Goal: Task Accomplishment & Management: Complete application form

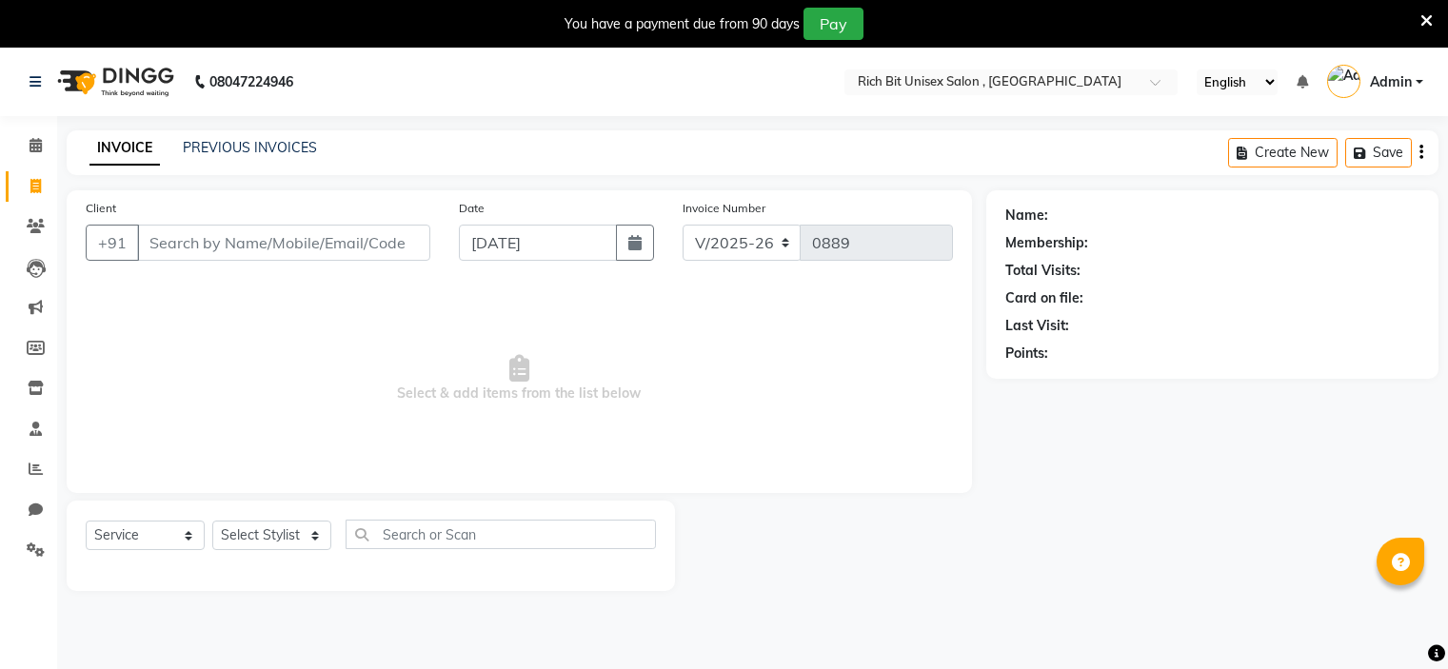
select select "7834"
select select "service"
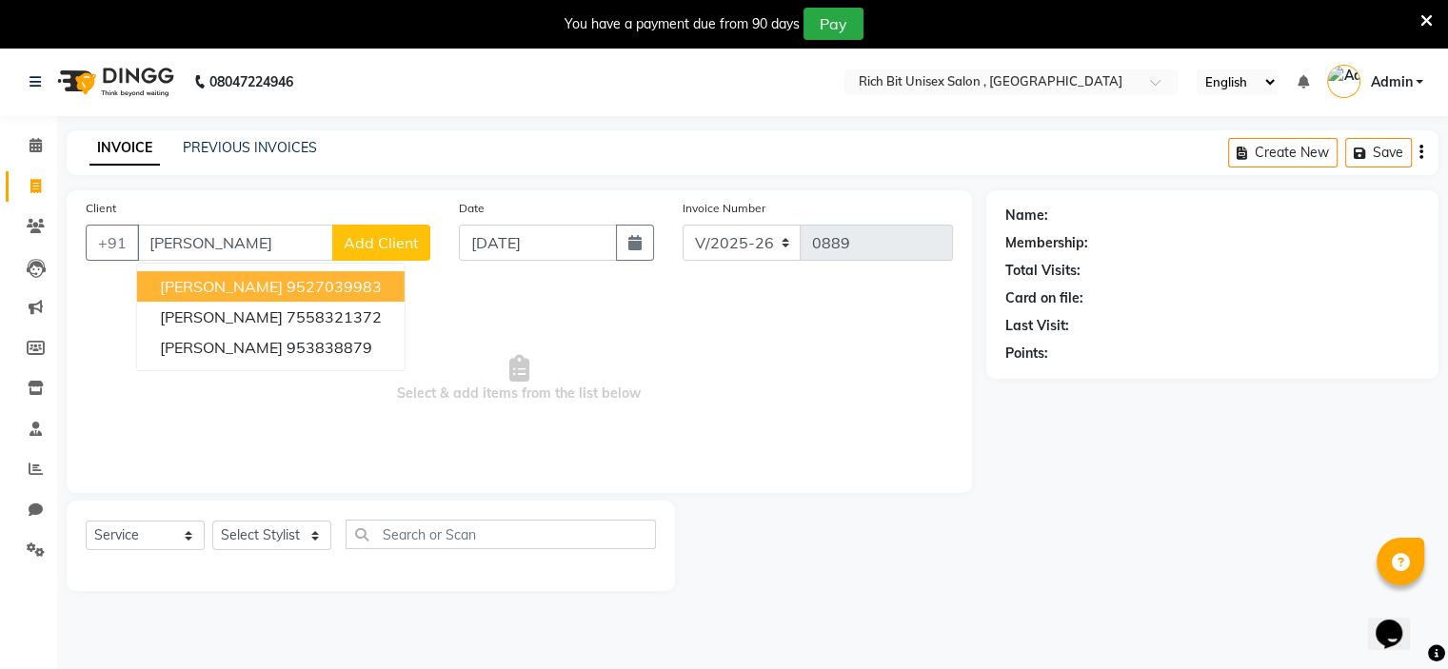
click at [241, 285] on span "[PERSON_NAME]" at bounding box center [221, 286] width 123 height 19
type input "9527039983"
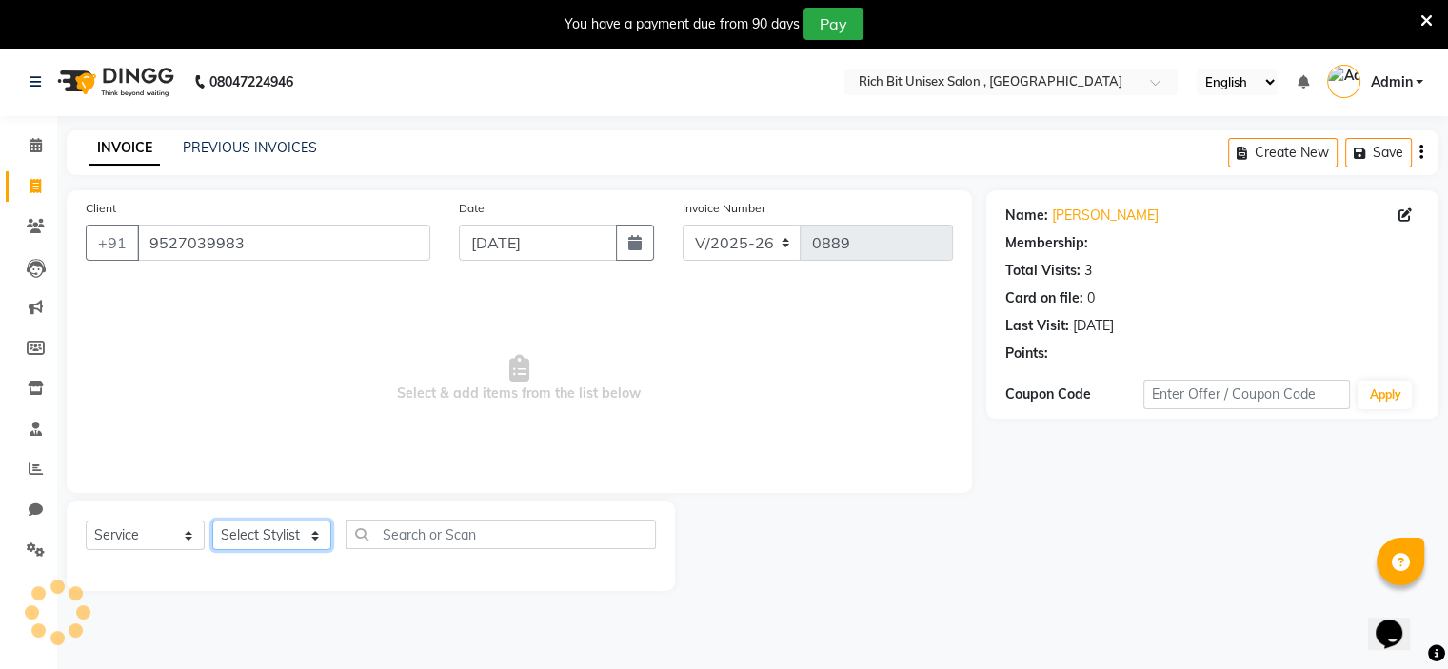
click at [266, 535] on select "Select Stylist [PERSON_NAME] [PERSON_NAME]" at bounding box center [271, 536] width 119 height 30
select select "70823"
click at [212, 522] on select "Select Stylist [PERSON_NAME] [PERSON_NAME]" at bounding box center [271, 536] width 119 height 30
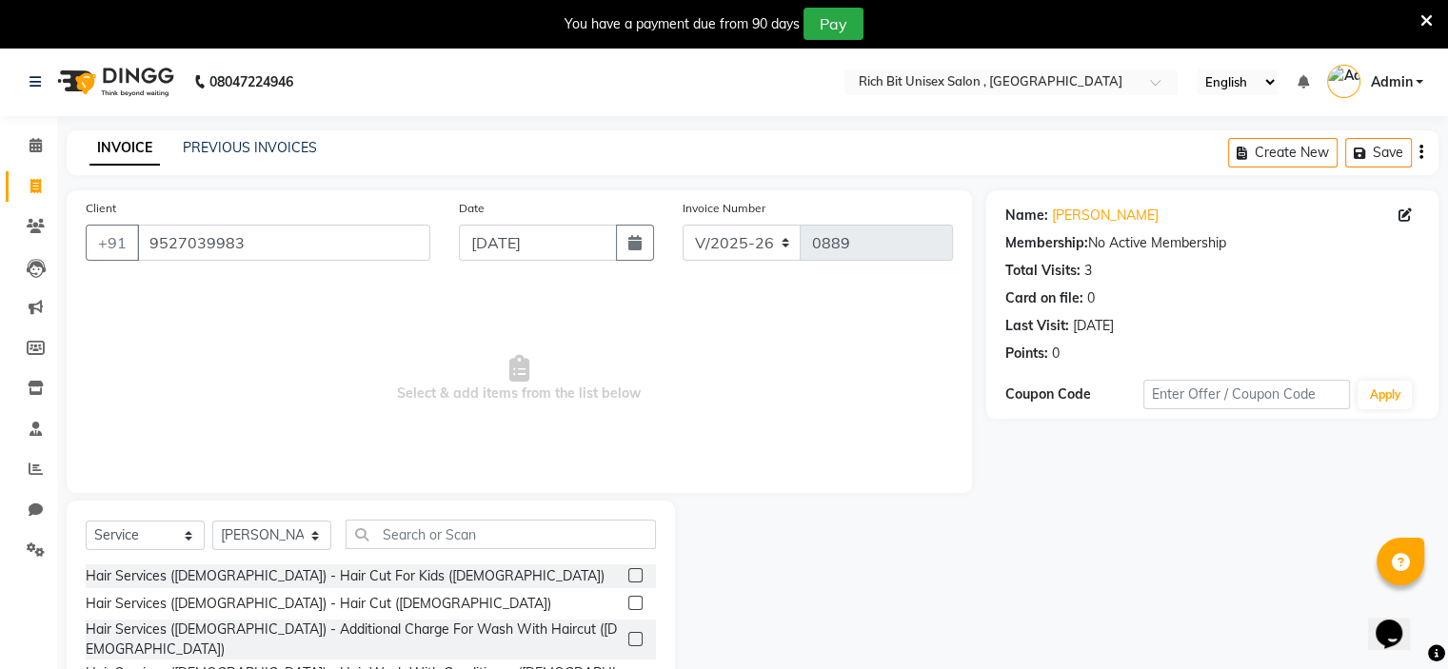
click at [628, 605] on label at bounding box center [635, 603] width 14 height 14
click at [628, 605] on input "checkbox" at bounding box center [634, 604] width 12 height 12
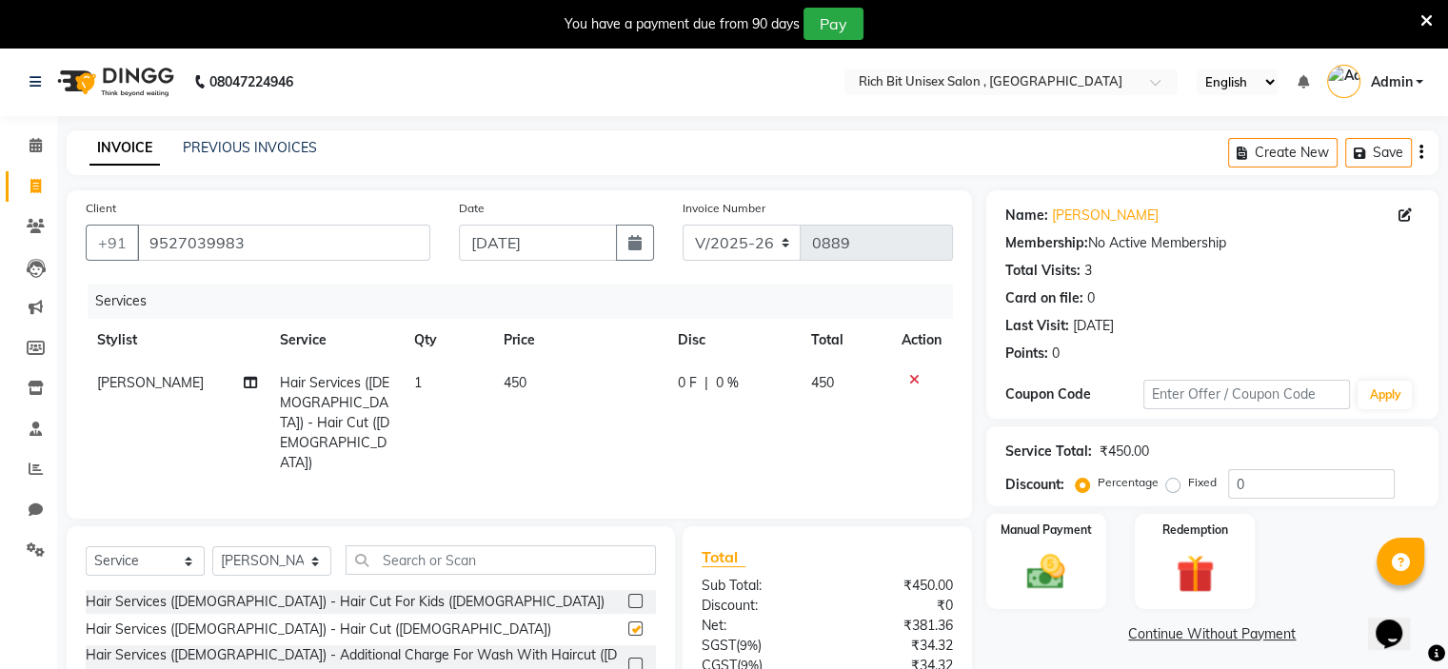
checkbox input "false"
click at [707, 391] on div "0 F | 0 %" at bounding box center [733, 383] width 110 height 20
select select "70823"
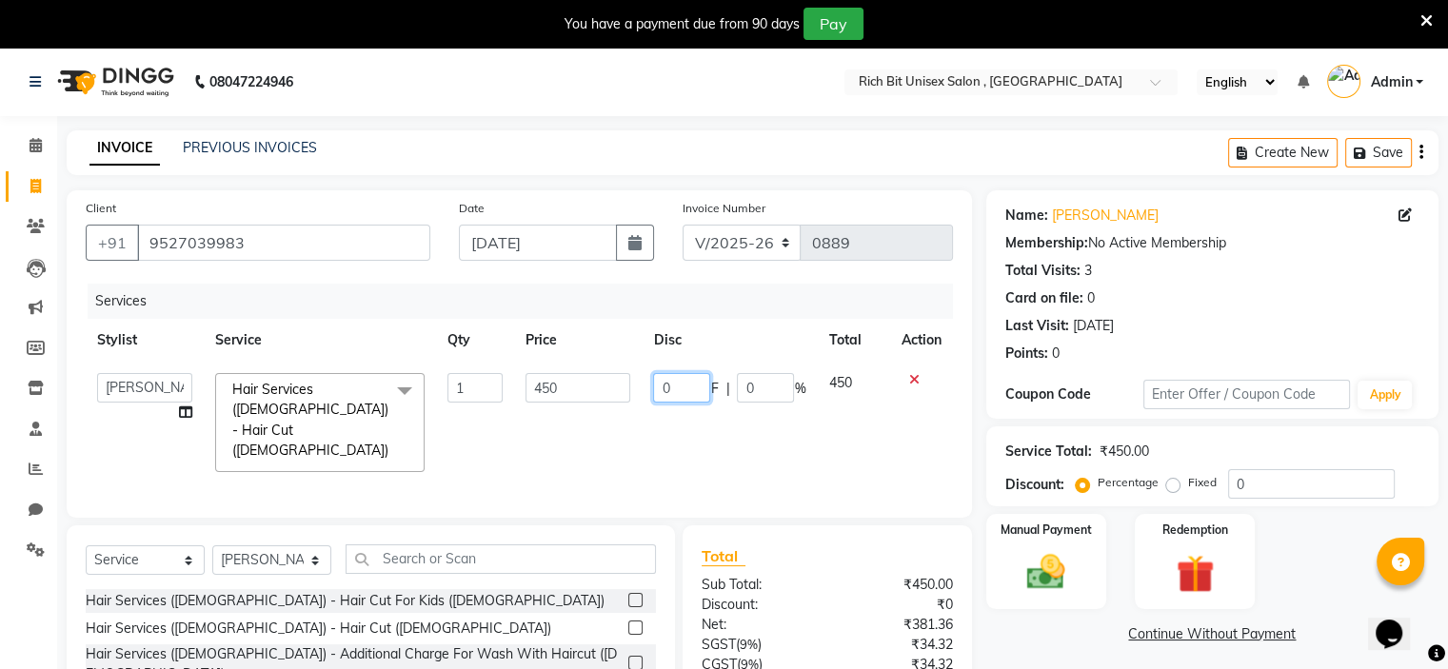
click at [704, 387] on input "0" at bounding box center [681, 388] width 57 height 30
type input "0150"
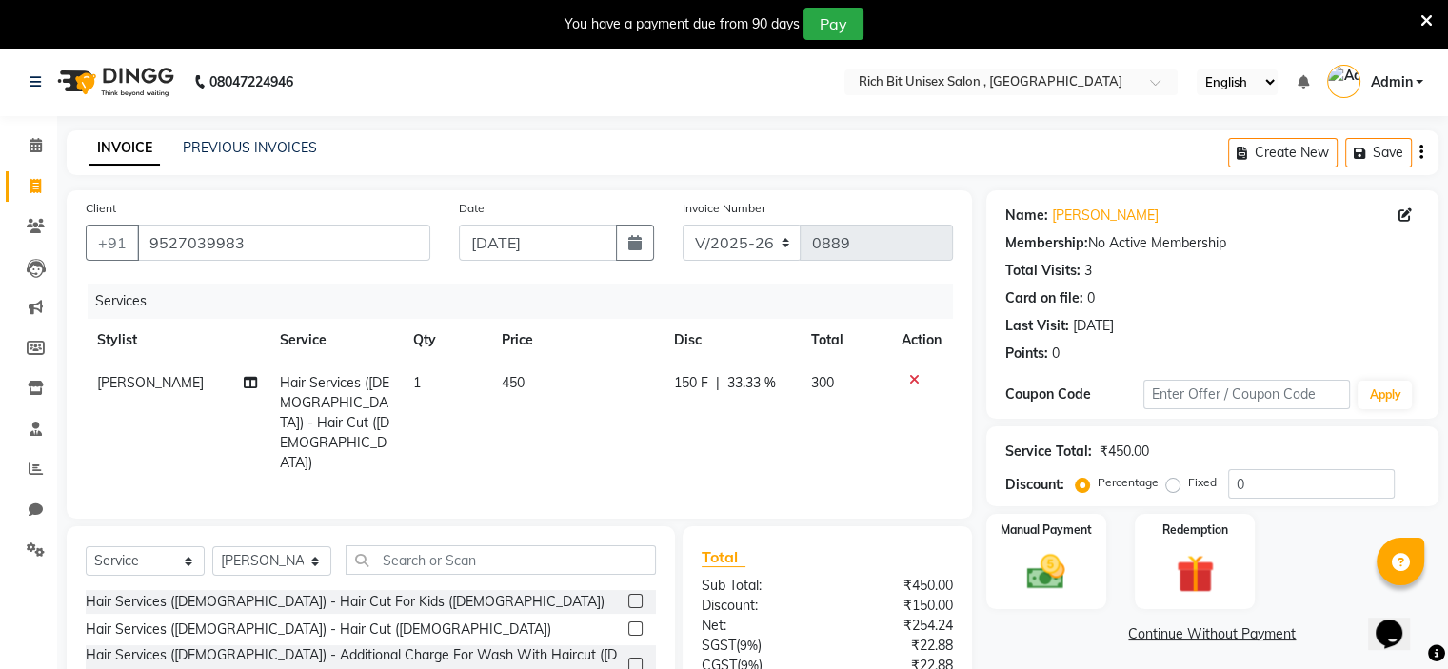
click at [728, 414] on td "150 F | 33.33 %" at bounding box center [731, 423] width 137 height 123
select select "70823"
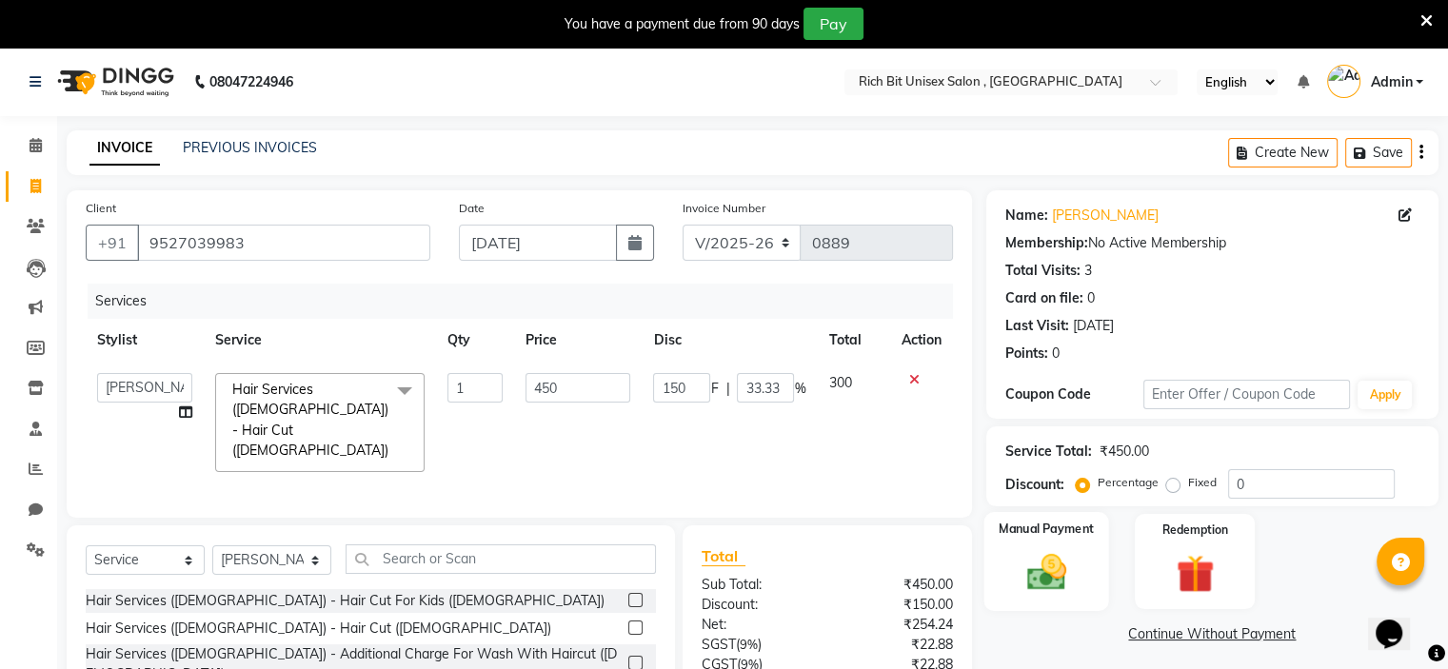
click at [1069, 575] on img at bounding box center [1046, 573] width 64 height 46
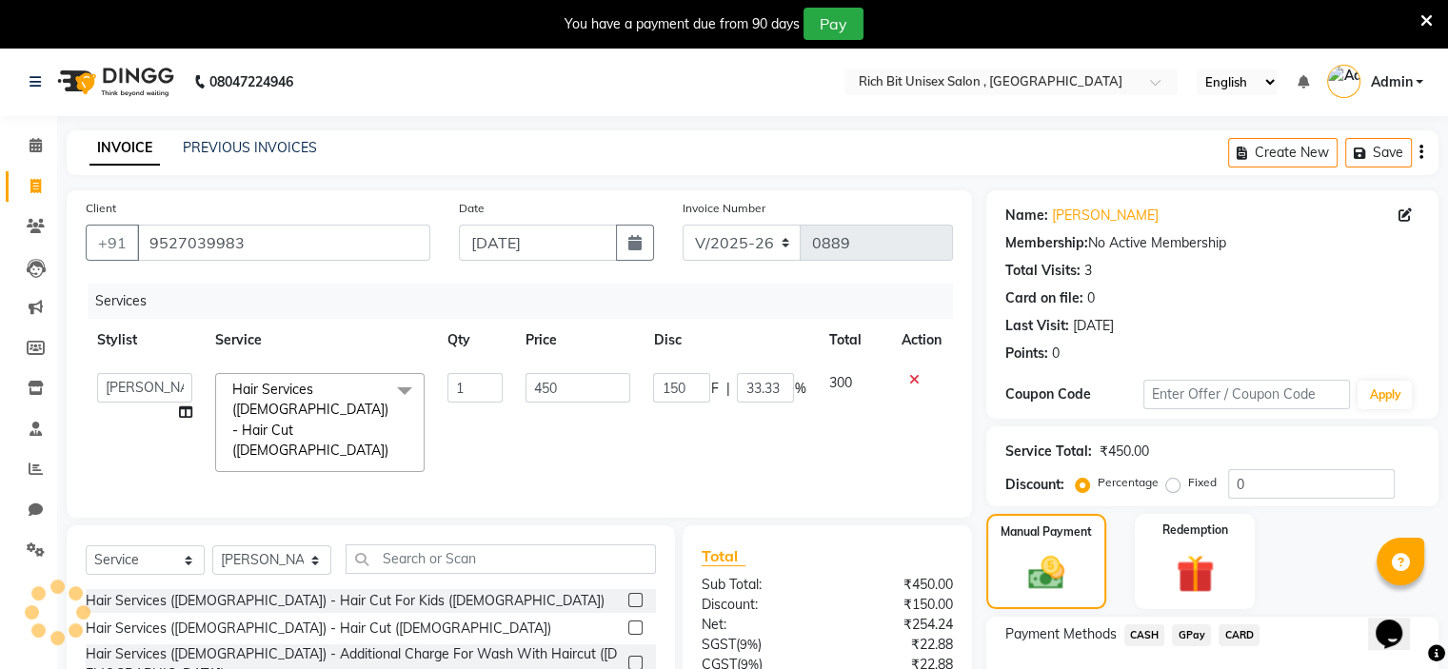
click at [1188, 635] on span "GPay" at bounding box center [1191, 636] width 39 height 22
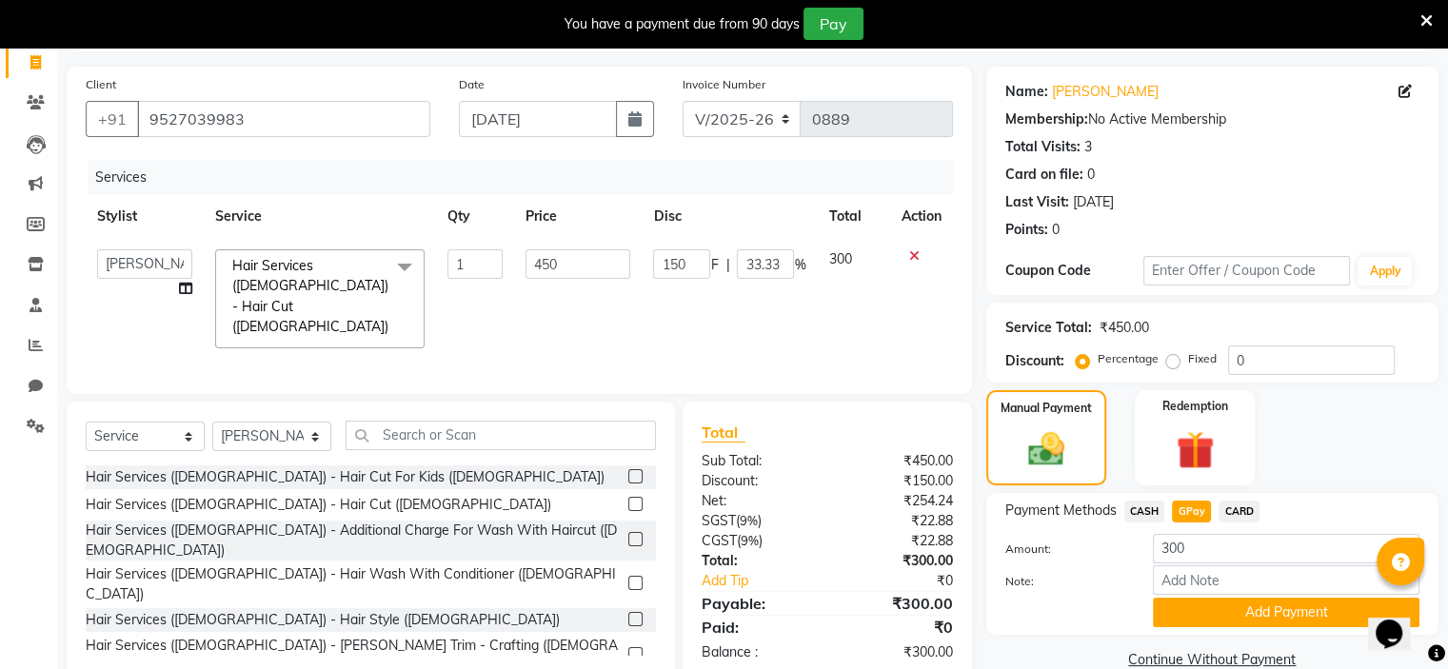
scroll to position [158, 0]
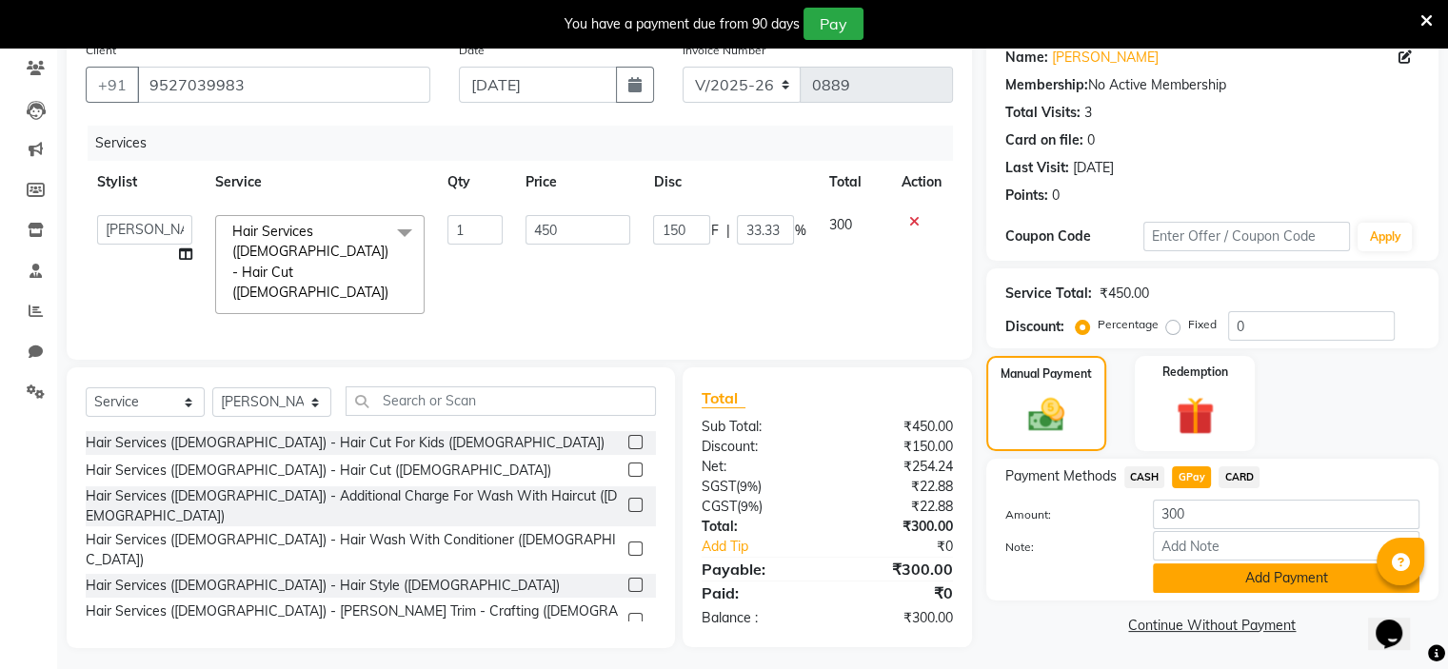
click at [1200, 584] on button "Add Payment" at bounding box center [1286, 579] width 267 height 30
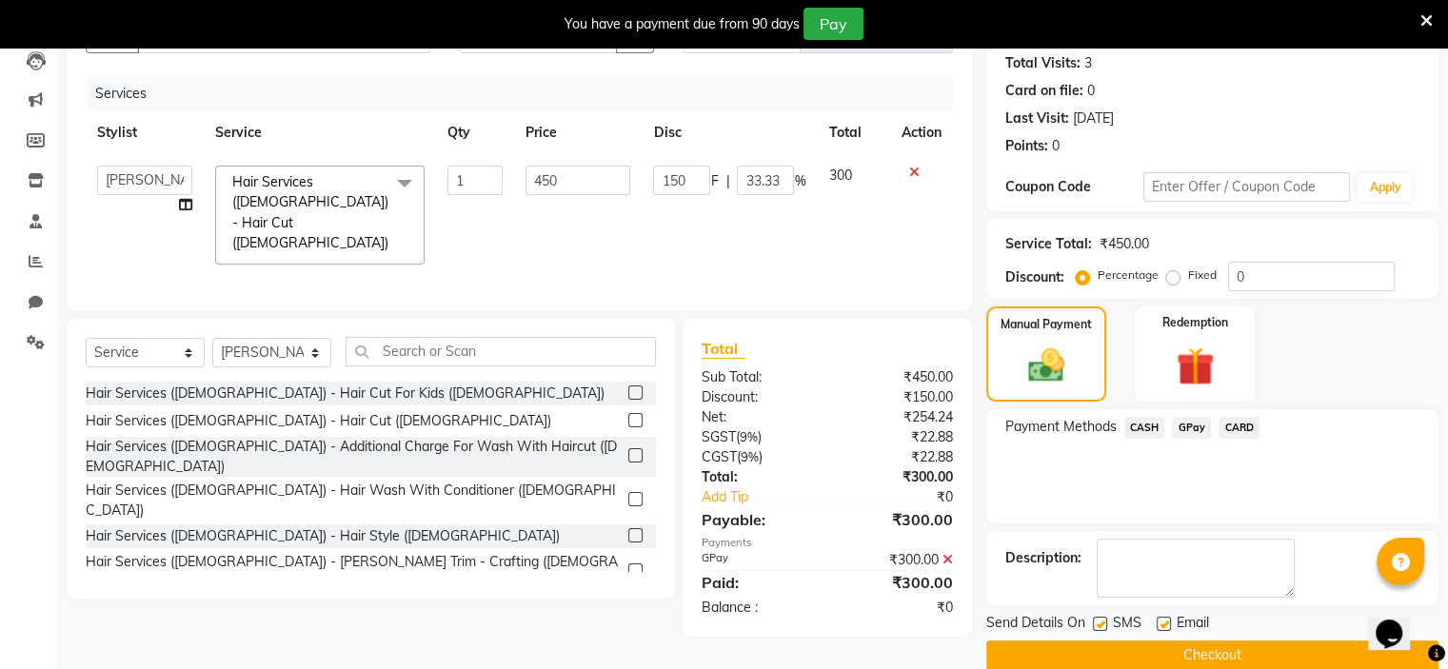
scroll to position [235, 0]
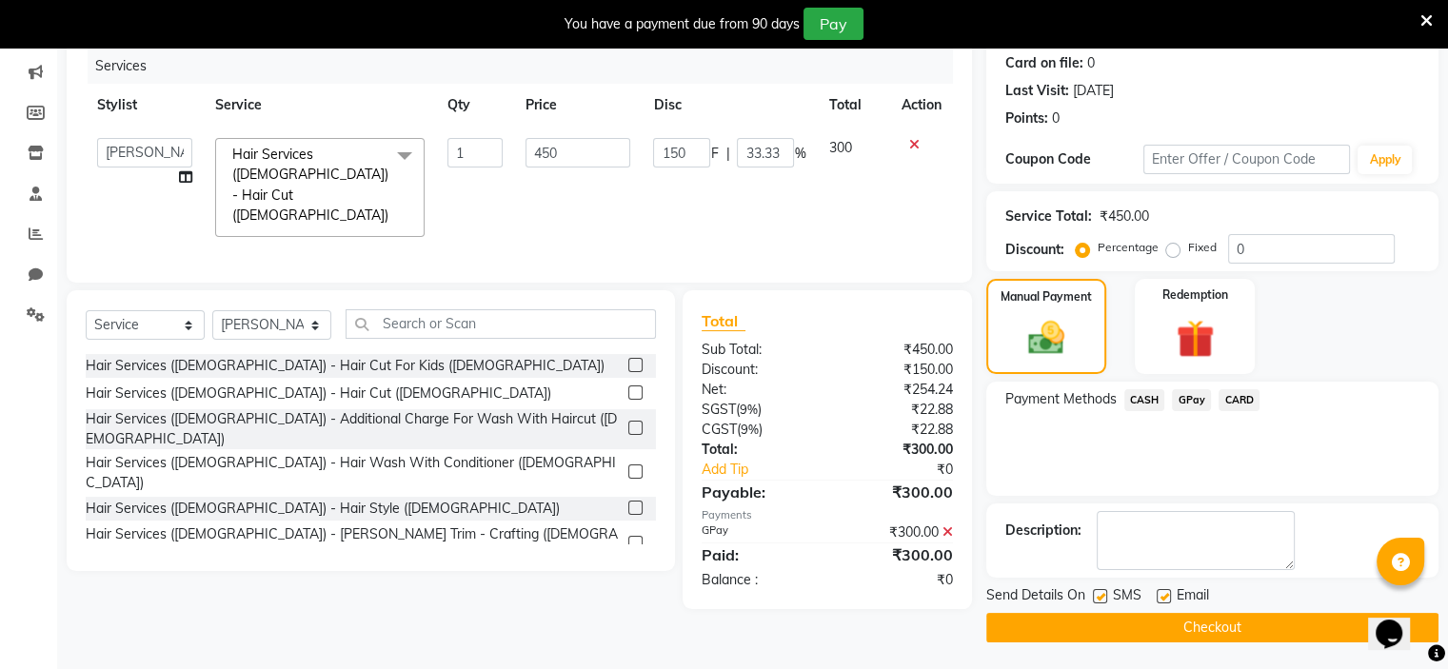
click at [1165, 628] on button "Checkout" at bounding box center [1213, 628] width 452 height 30
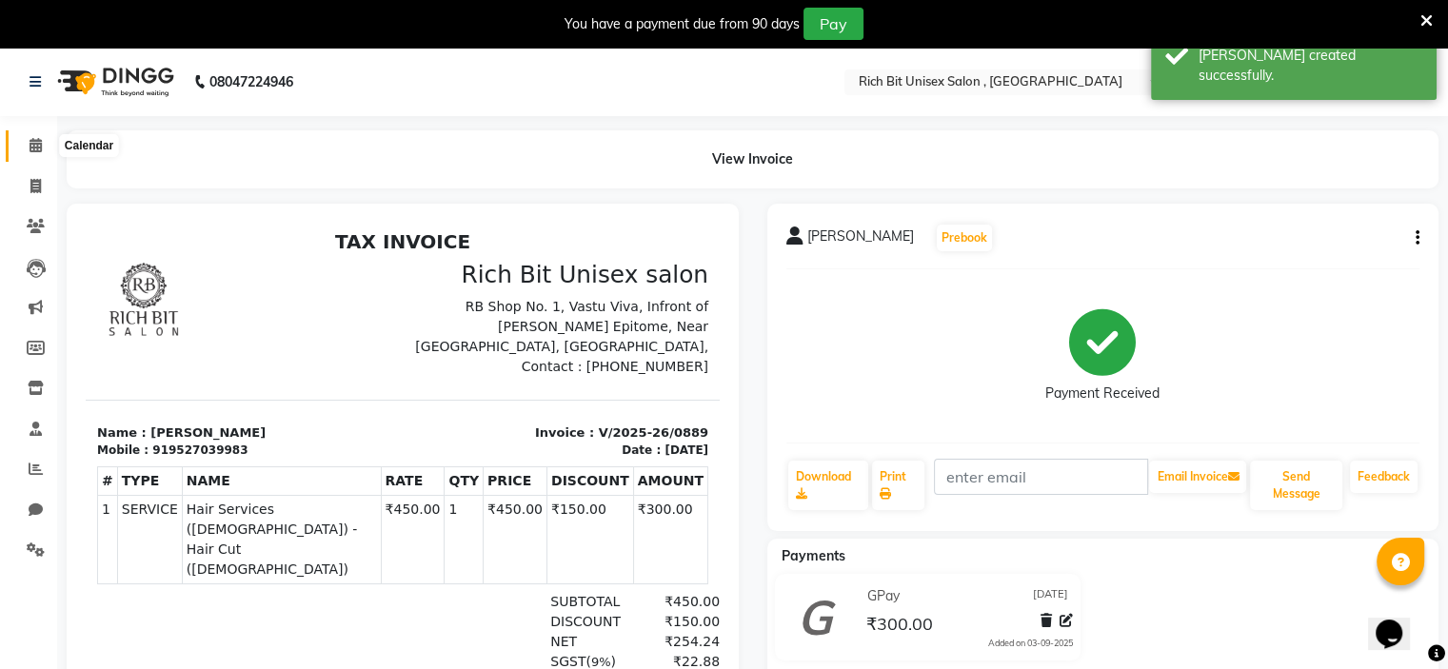
click at [27, 139] on span at bounding box center [35, 146] width 33 height 22
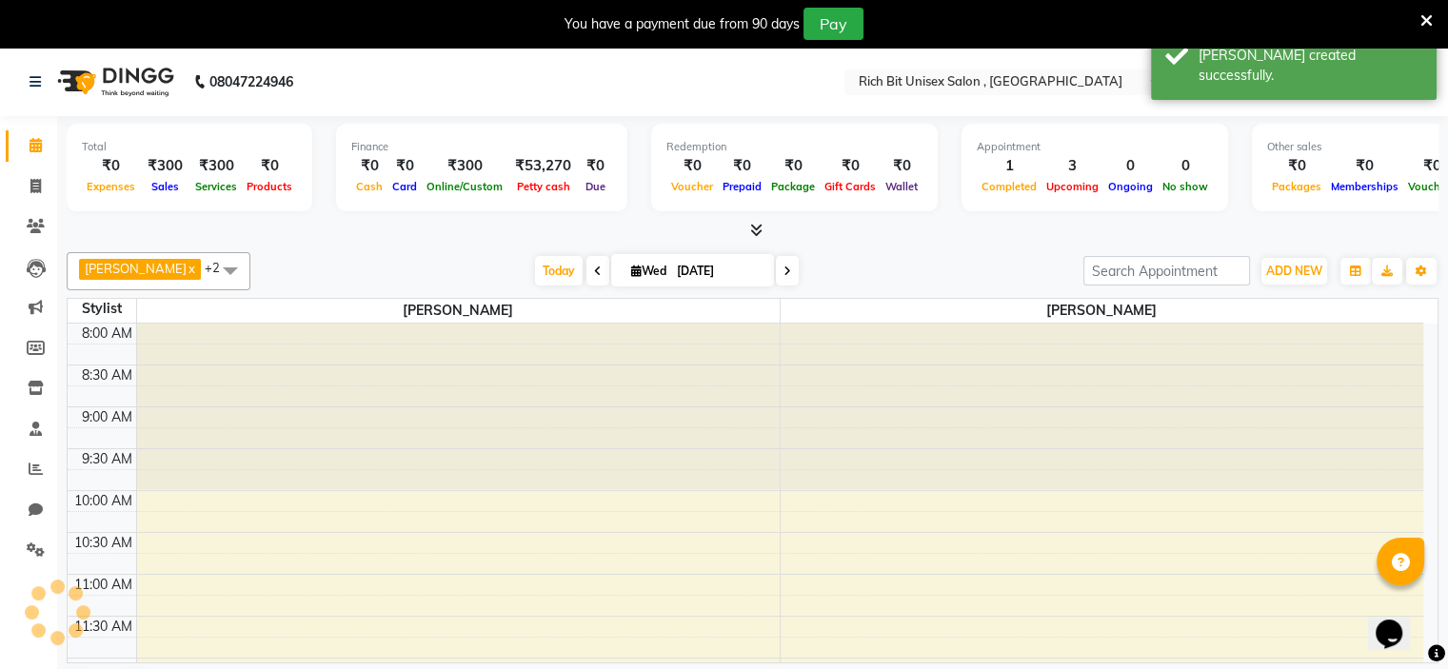
scroll to position [499, 0]
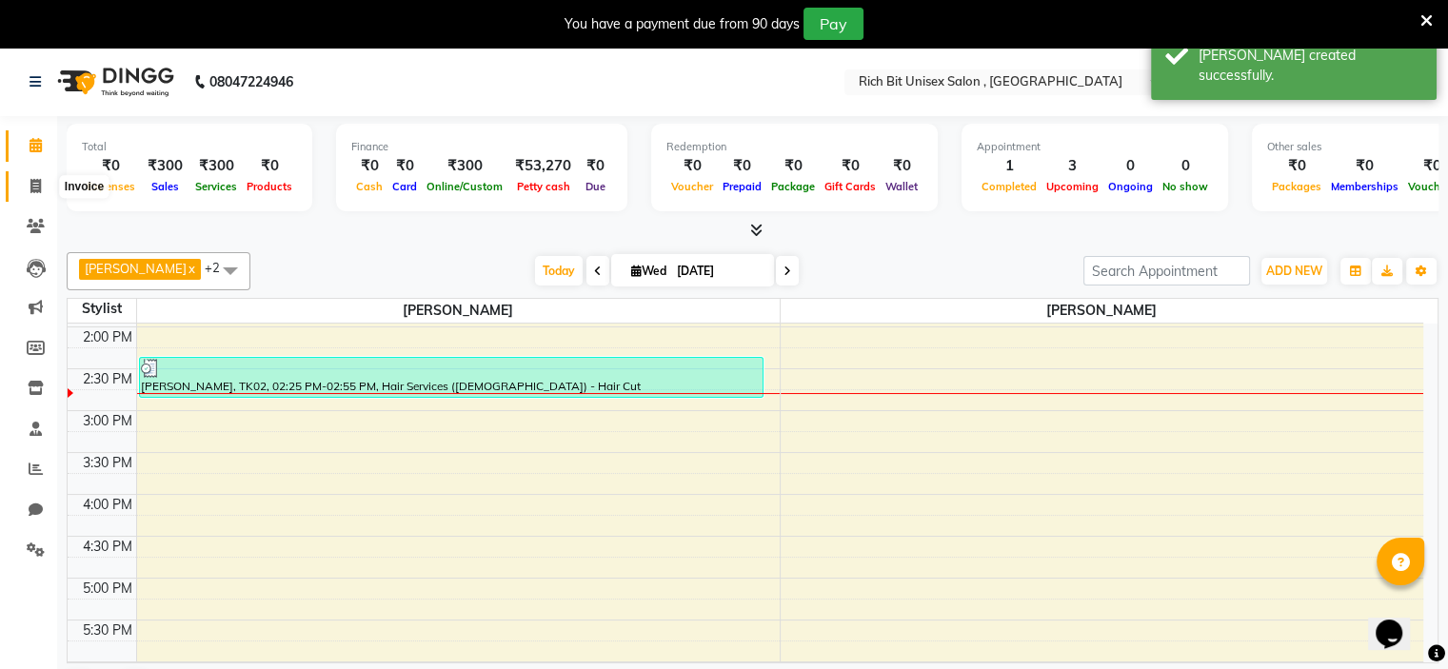
click at [34, 192] on icon at bounding box center [35, 186] width 10 height 14
select select "service"
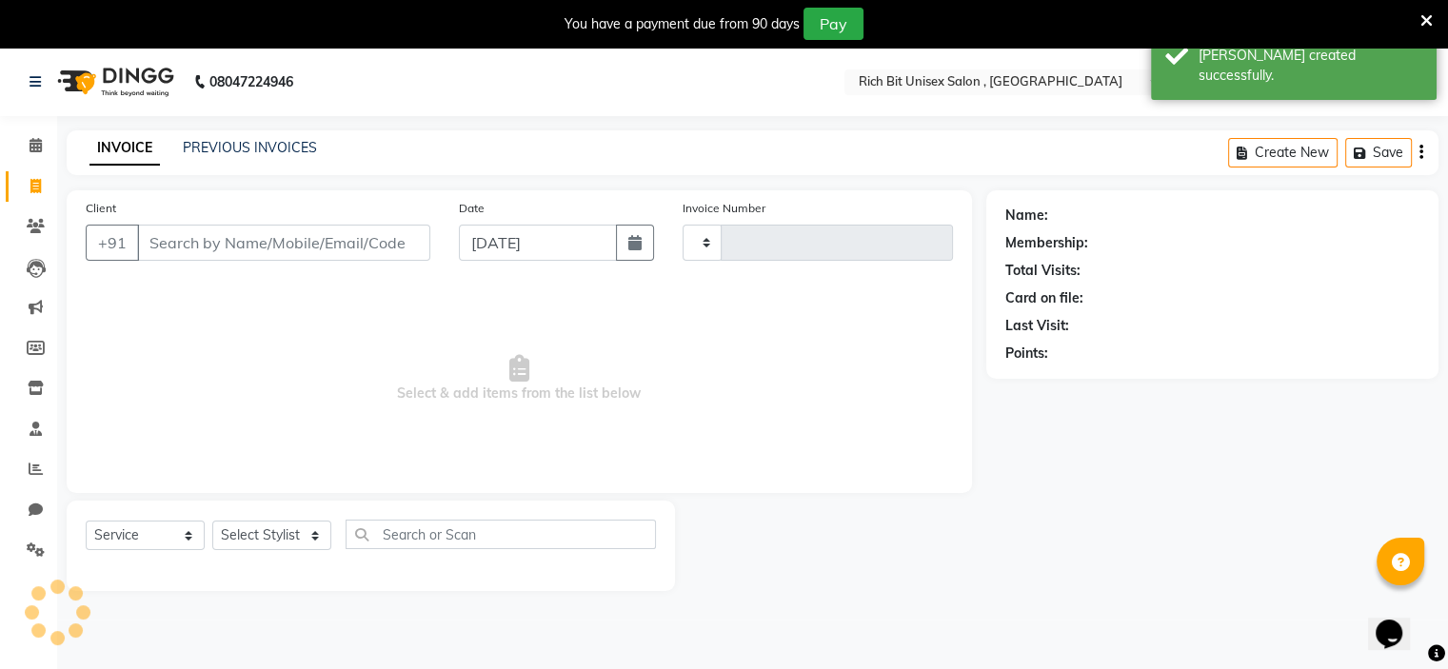
type input "0890"
select select "7834"
click at [206, 247] on input "Client" at bounding box center [283, 243] width 293 height 36
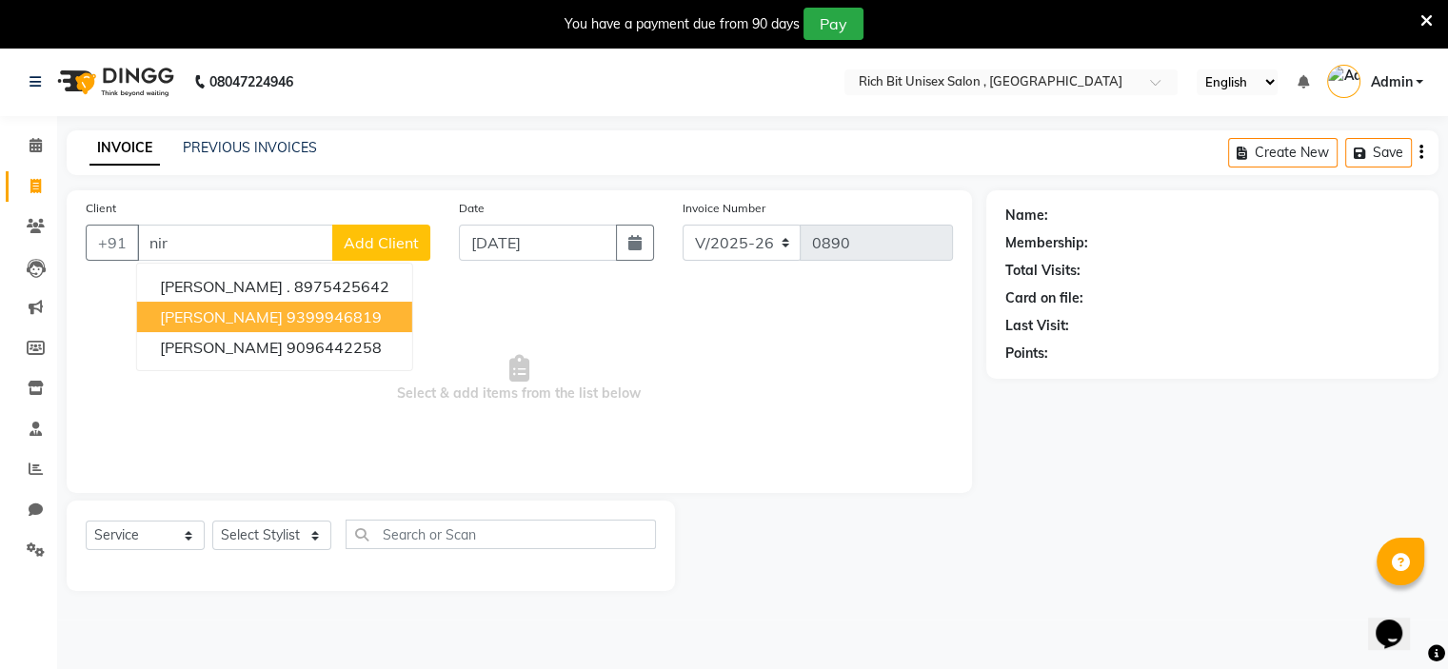
click at [233, 312] on span "[PERSON_NAME]" at bounding box center [221, 317] width 123 height 19
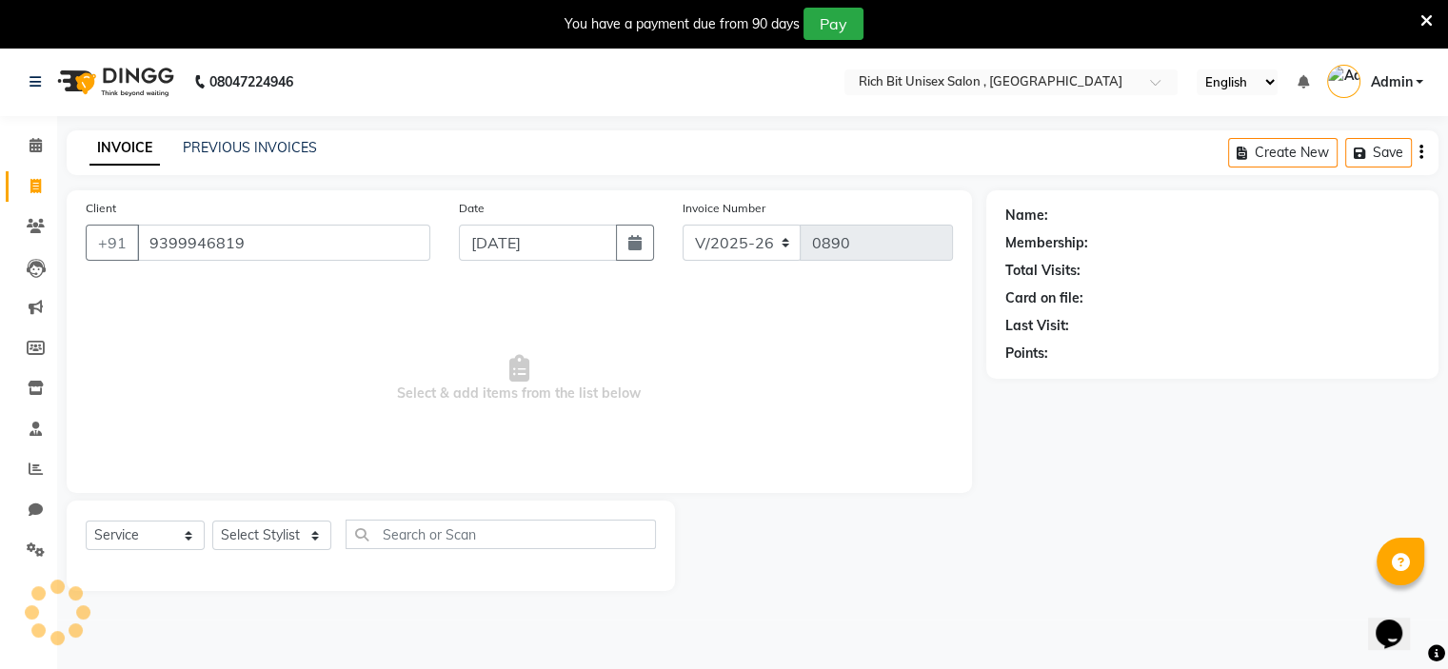
type input "9399946819"
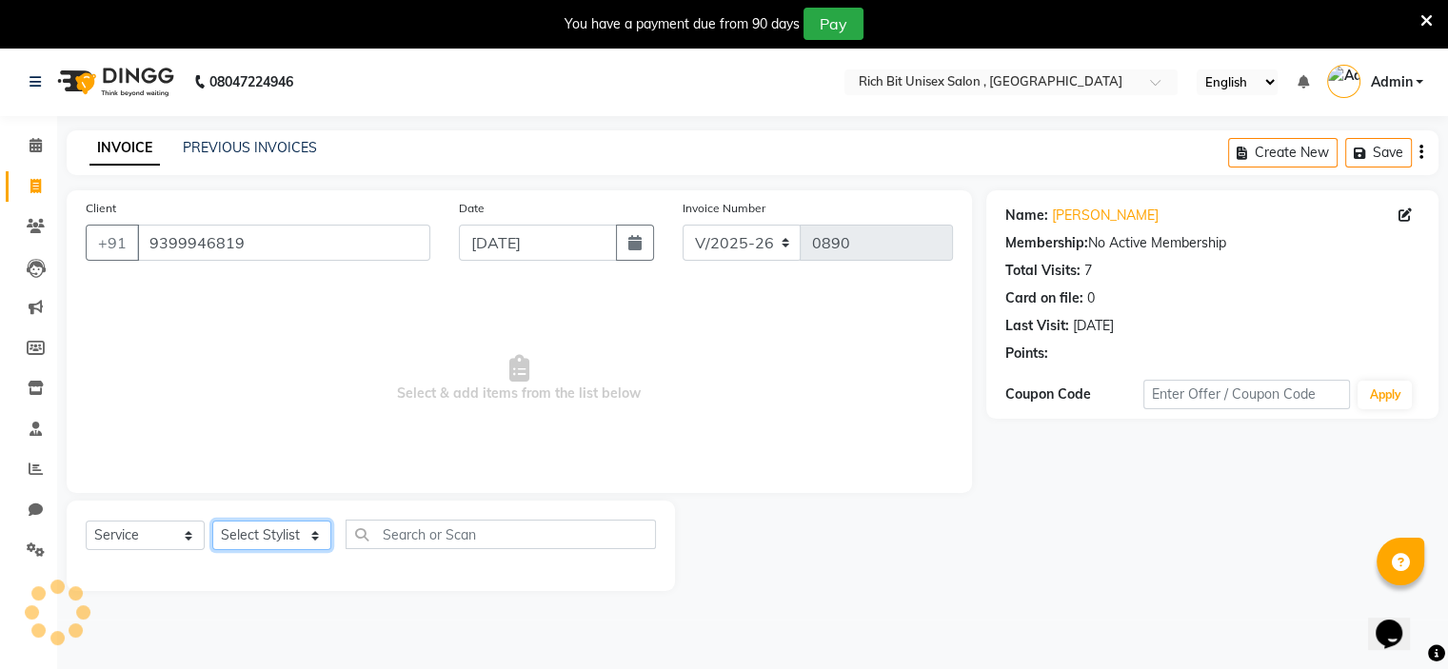
click at [271, 543] on select "Select Stylist [PERSON_NAME] [PERSON_NAME]" at bounding box center [271, 536] width 119 height 30
select select "70823"
click at [212, 522] on select "Select Stylist [PERSON_NAME] [PERSON_NAME]" at bounding box center [271, 536] width 119 height 30
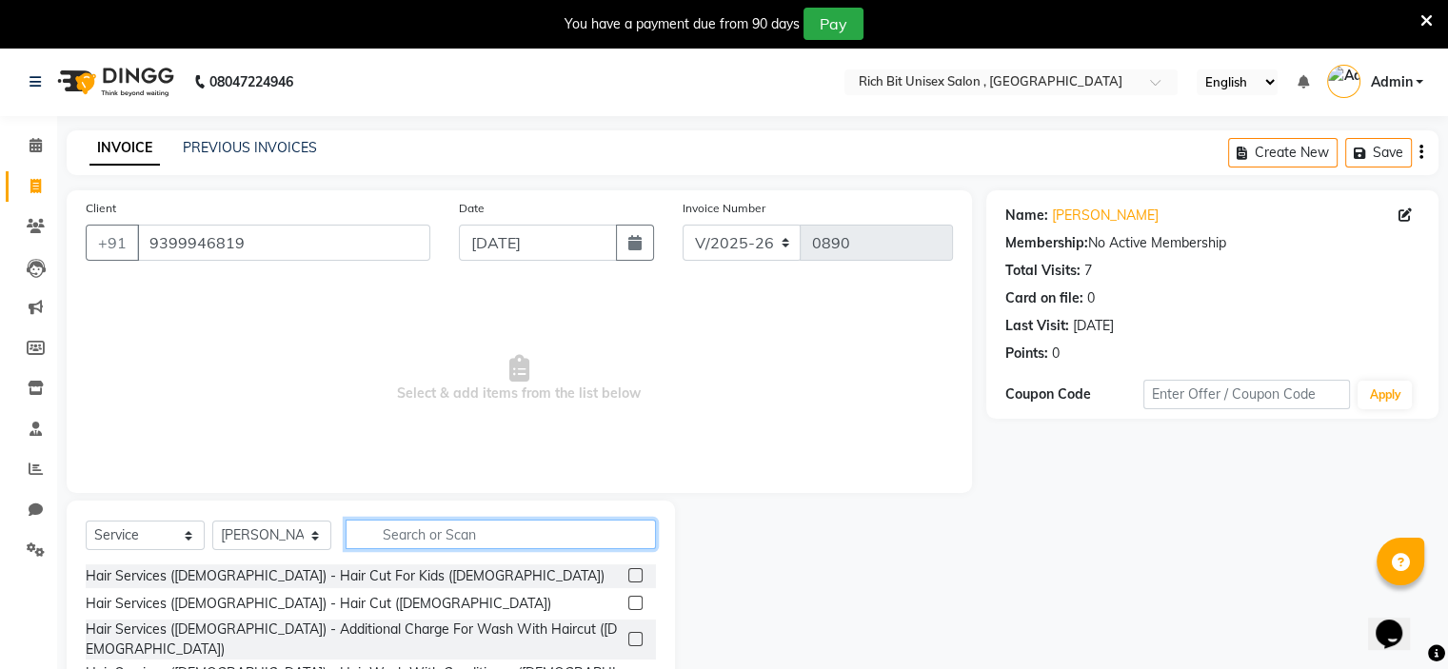
click at [388, 540] on input "text" at bounding box center [501, 535] width 310 height 30
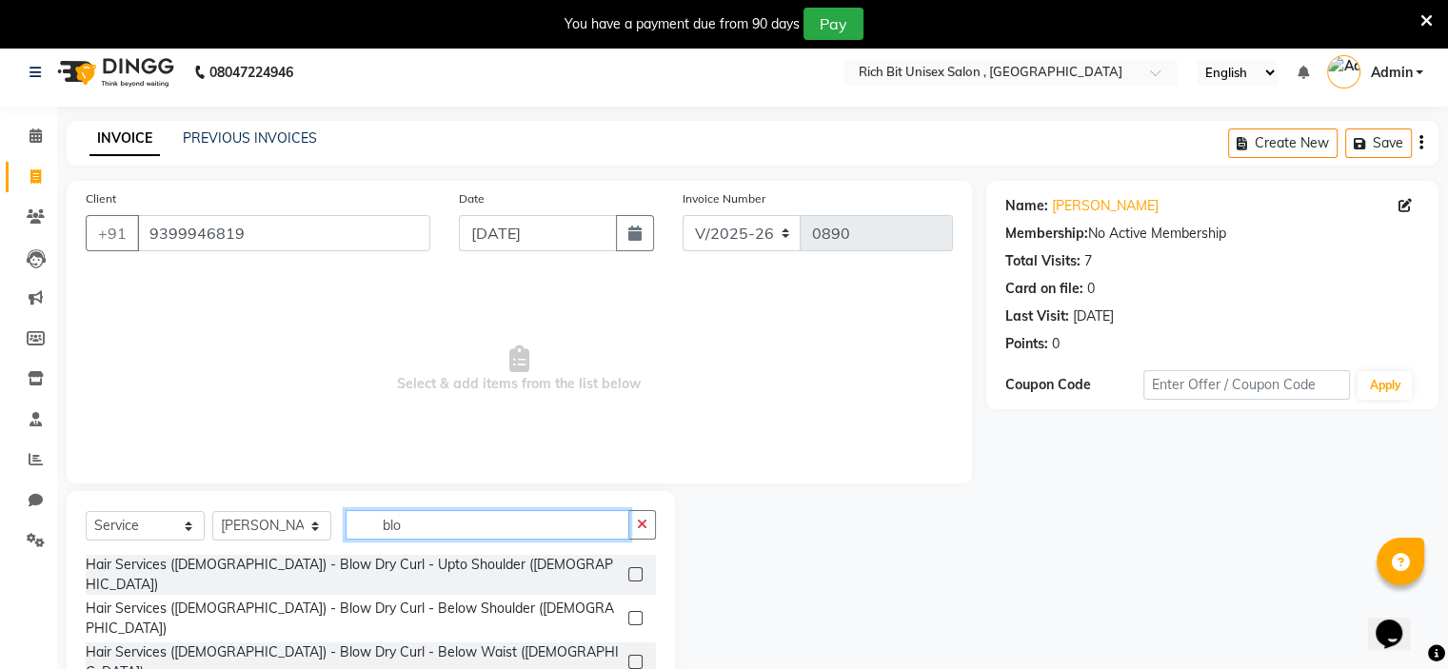
scroll to position [141, 0]
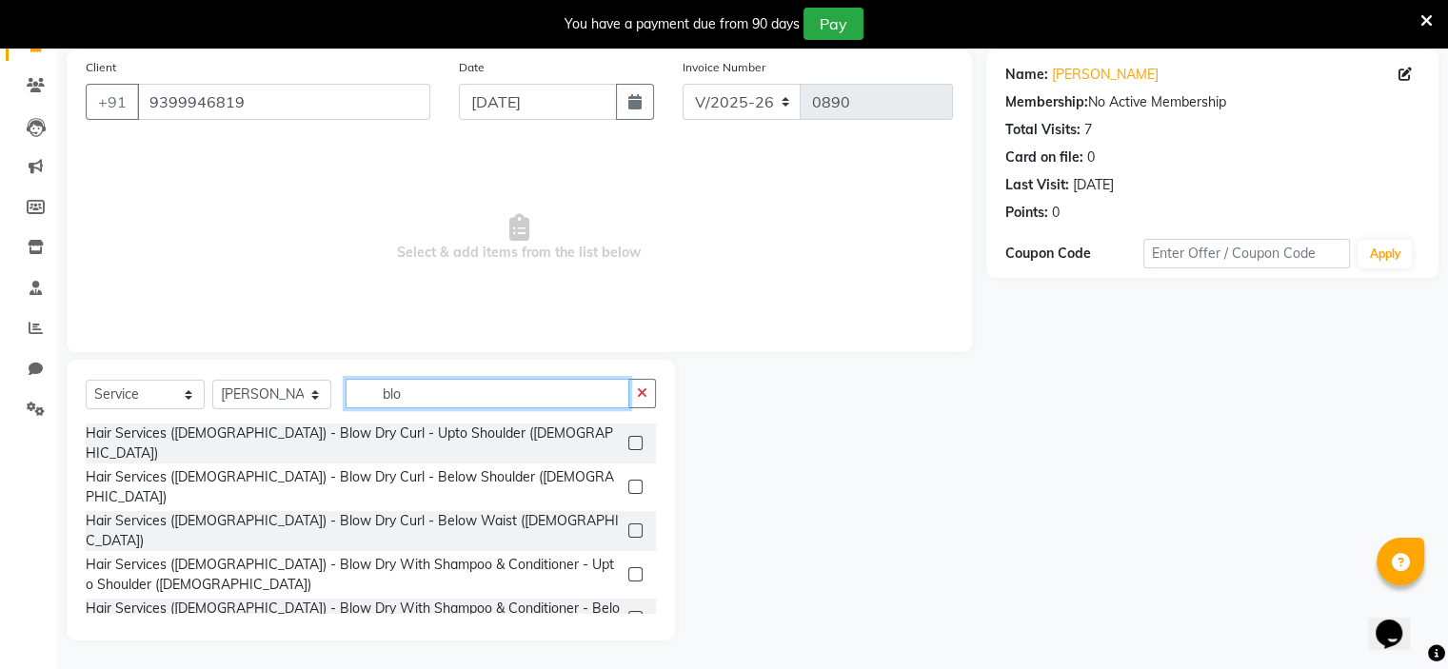
type input "blo"
click at [628, 655] on label at bounding box center [635, 662] width 14 height 14
click at [628, 657] on input "checkbox" at bounding box center [634, 663] width 12 height 12
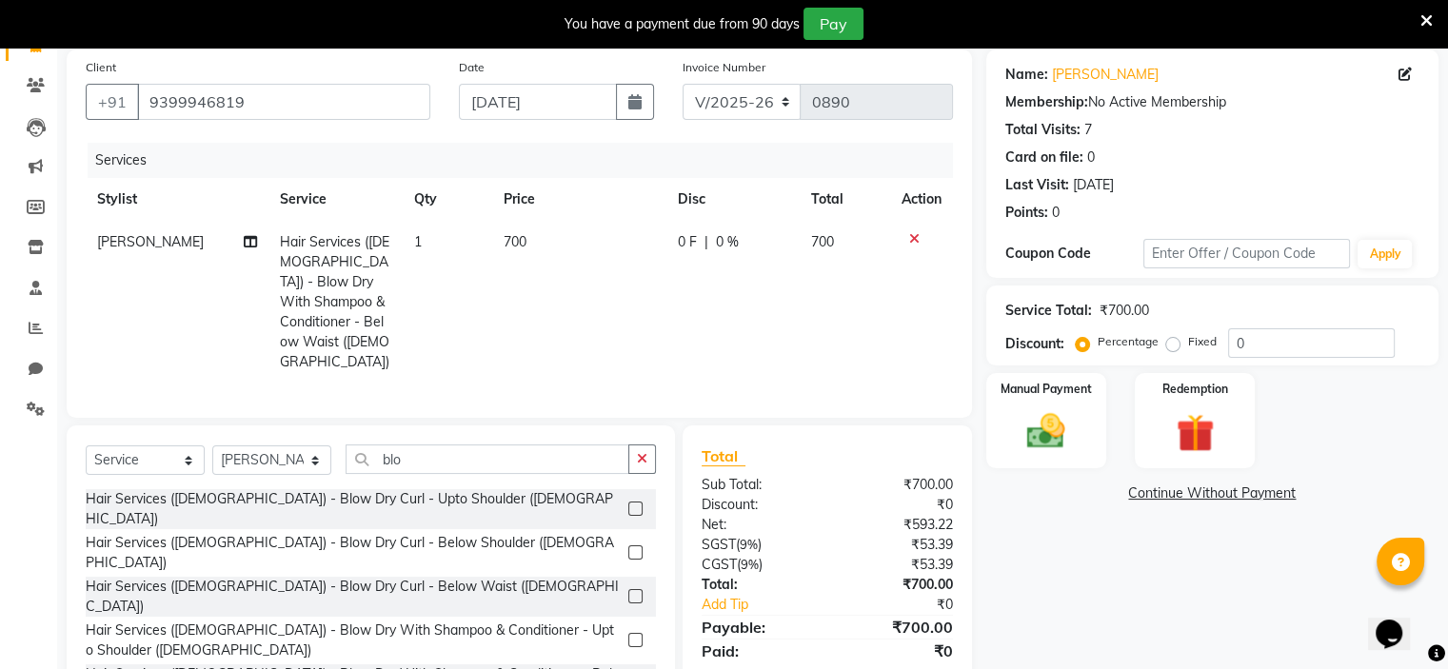
checkbox input "false"
click at [692, 238] on span "0 F" at bounding box center [687, 242] width 19 height 20
select select "70823"
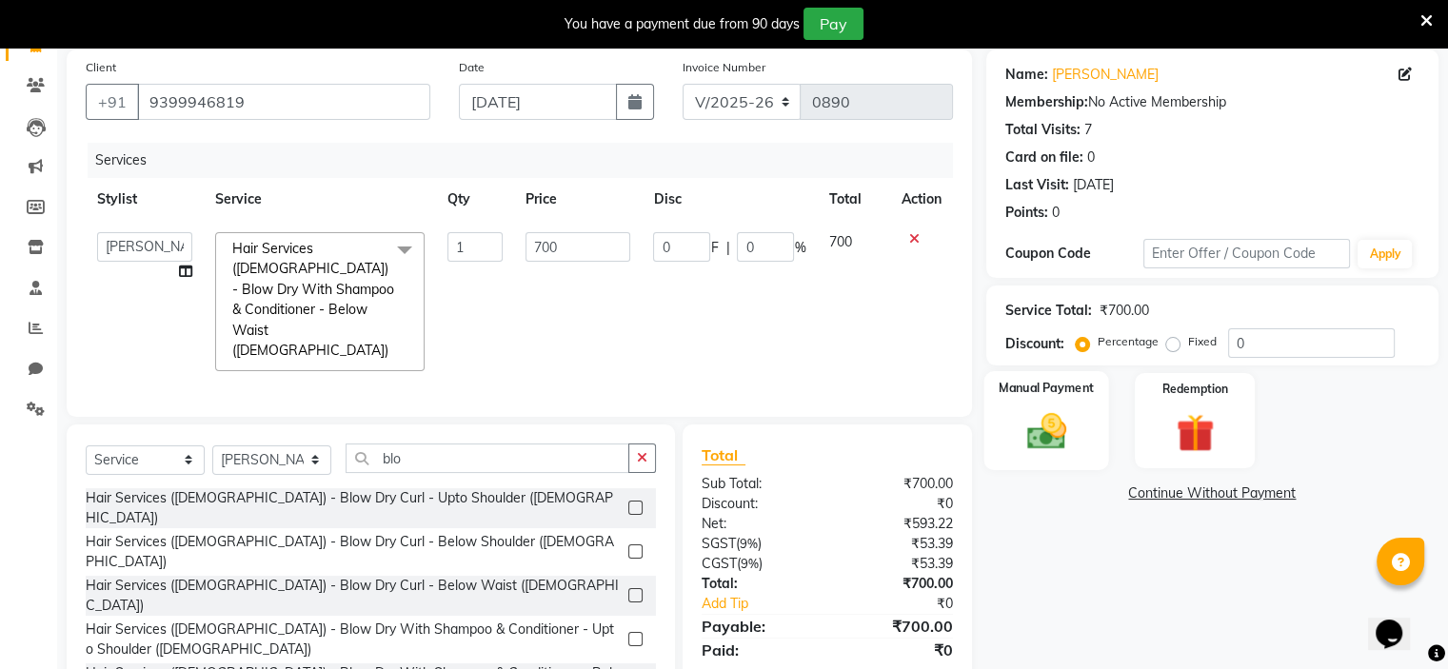
click at [1047, 427] on img at bounding box center [1046, 432] width 64 height 46
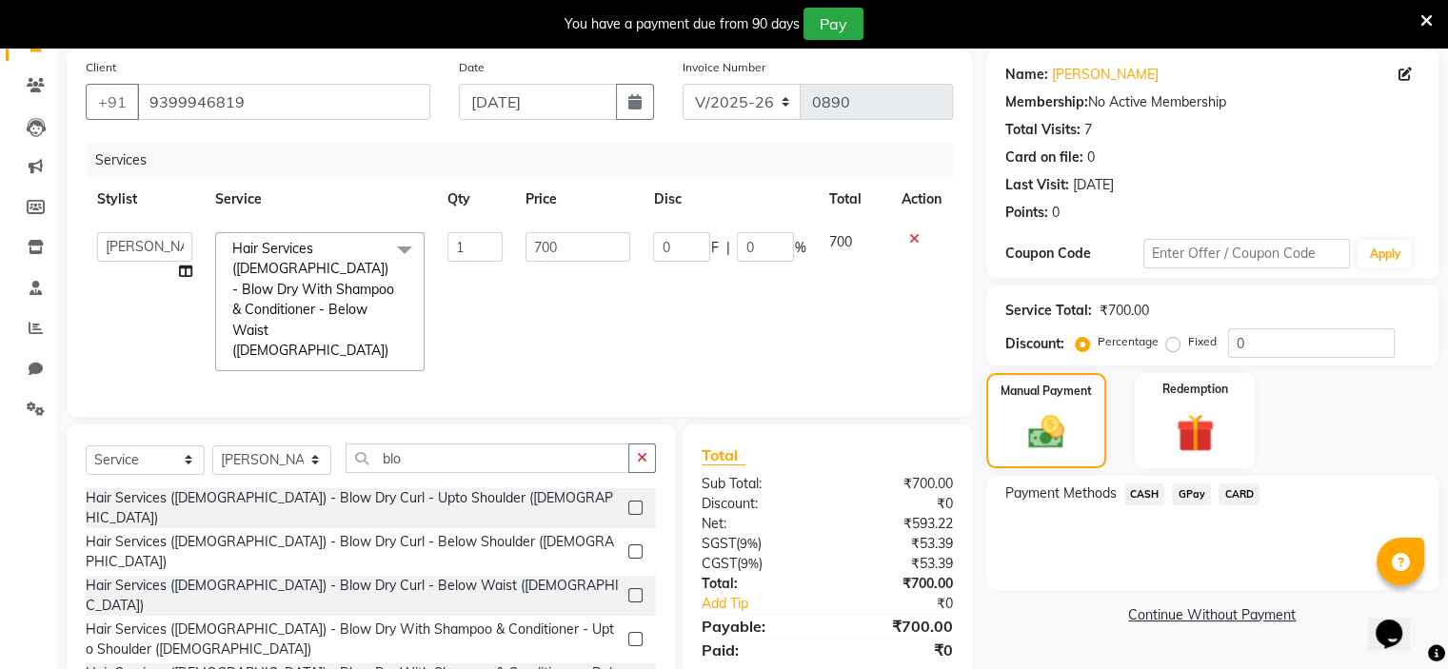
scroll to position [179, 0]
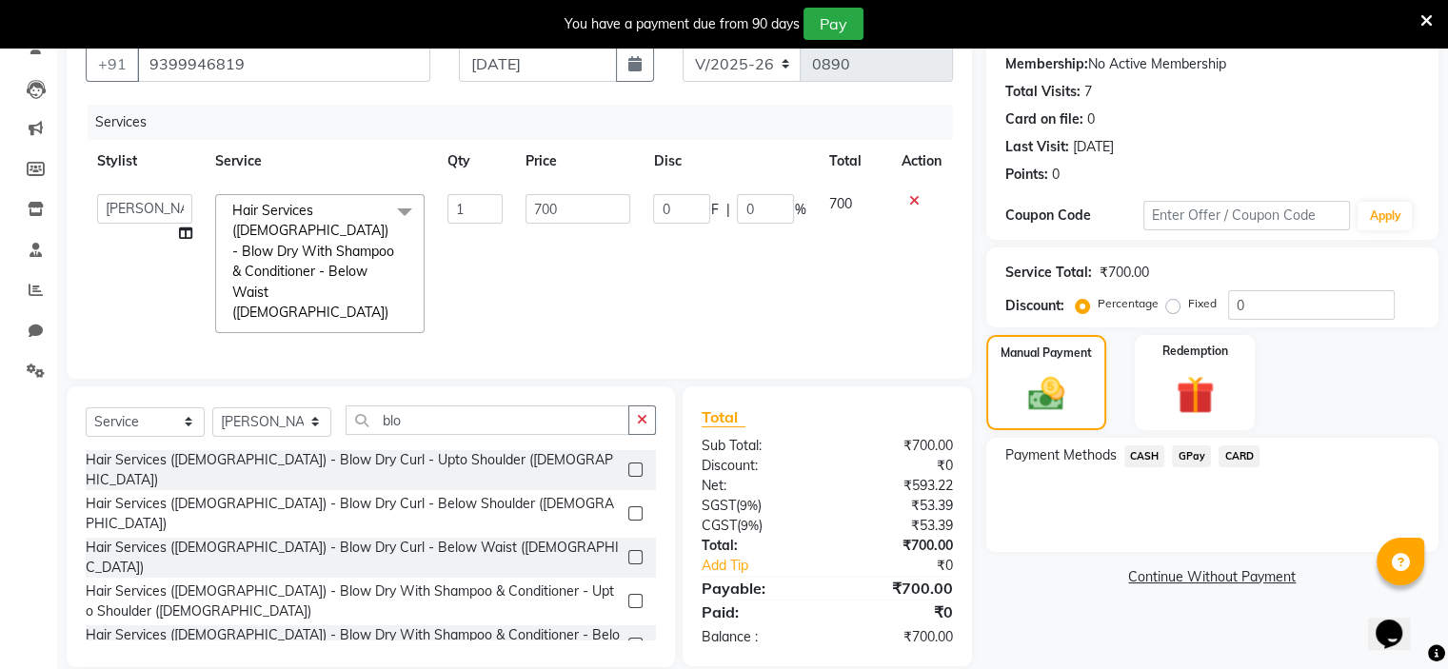
click at [1188, 456] on span "GPay" at bounding box center [1191, 457] width 39 height 22
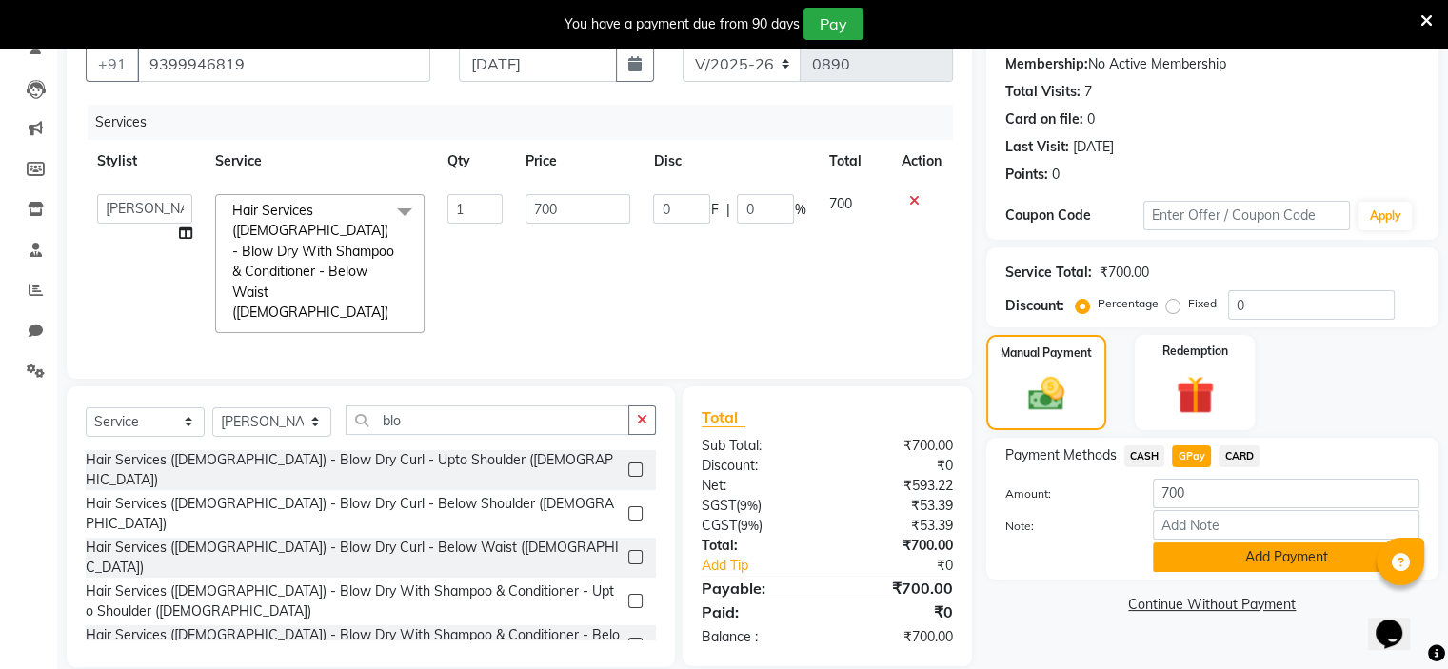
click at [1222, 549] on button "Add Payment" at bounding box center [1286, 558] width 267 height 30
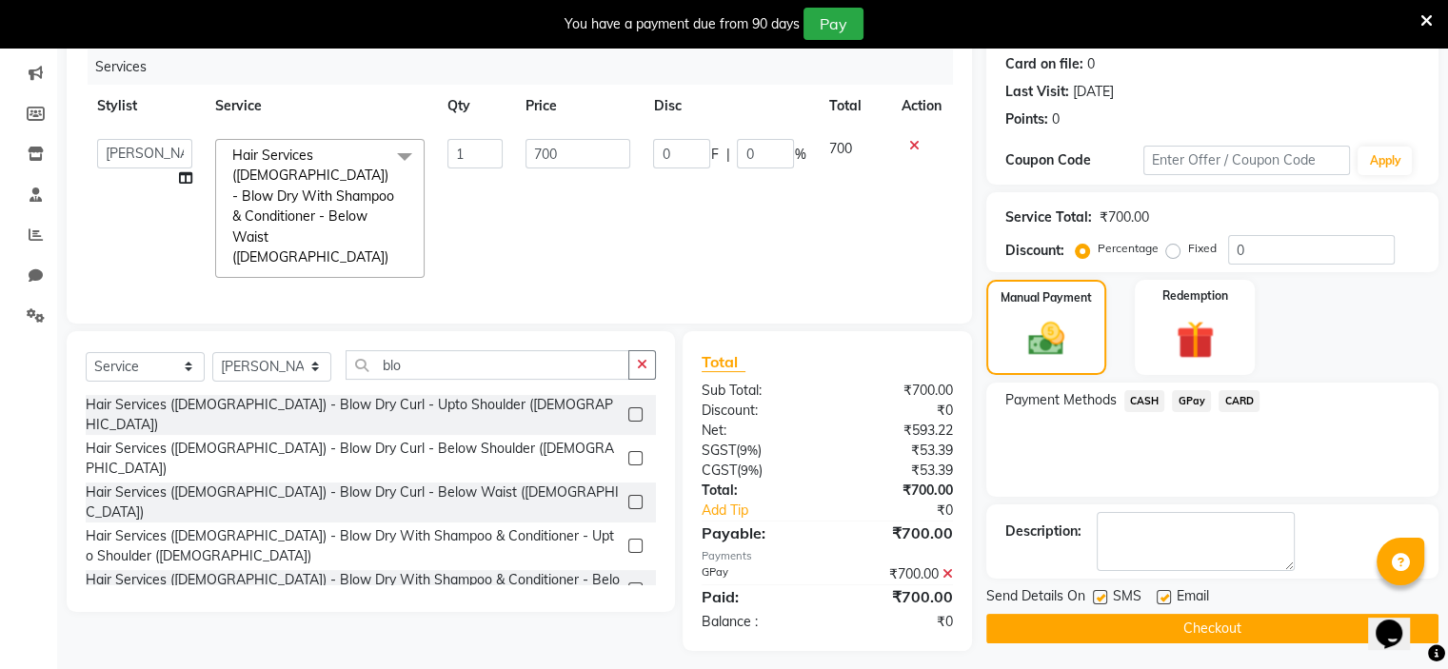
scroll to position [235, 0]
click at [1110, 620] on button "Checkout" at bounding box center [1213, 628] width 452 height 30
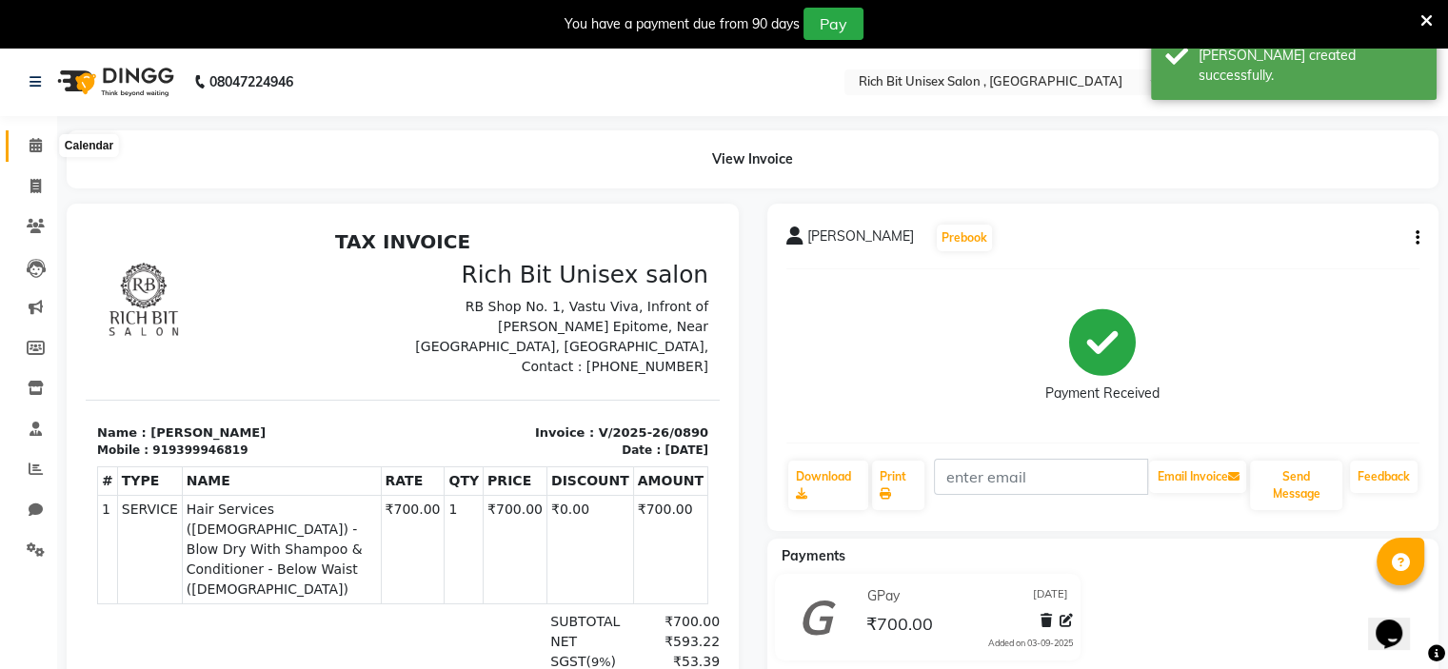
click at [36, 143] on icon at bounding box center [36, 145] width 12 height 14
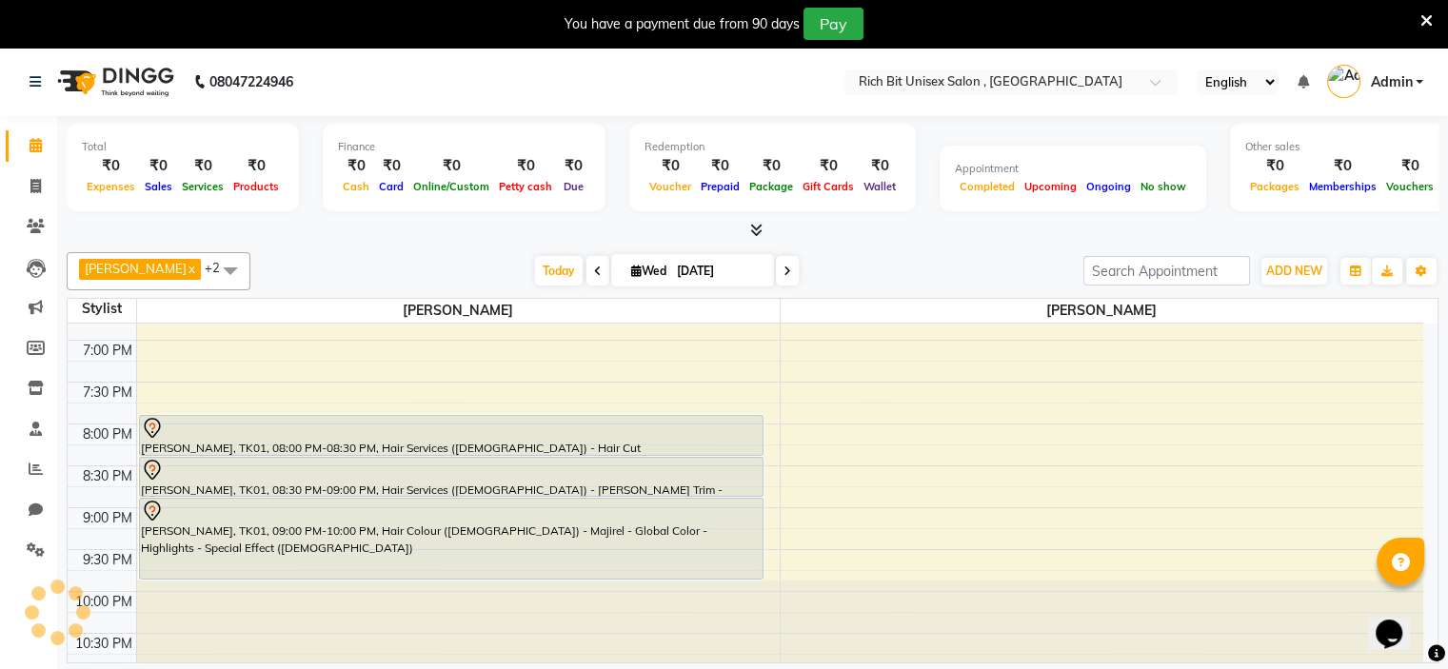
scroll to position [49, 0]
